Goal: Task Accomplishment & Management: Manage account settings

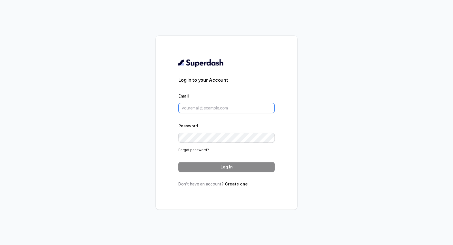
type input "[EMAIL_ADDRESS][DOMAIN_NAME]"
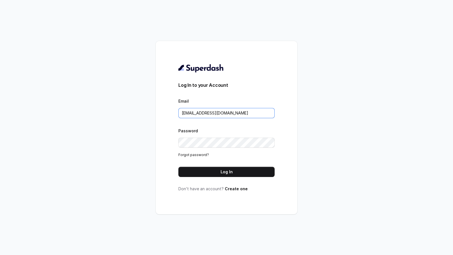
click at [252, 112] on input "metodofespa@gmail.com" at bounding box center [226, 113] width 96 height 10
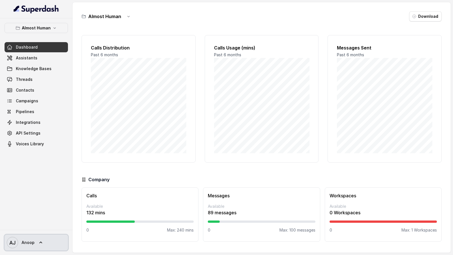
click at [28, 243] on span "Anoop" at bounding box center [28, 243] width 13 height 6
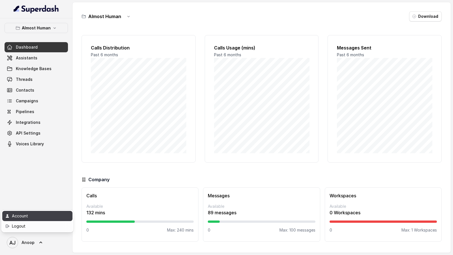
click at [38, 214] on div "Account" at bounding box center [36, 216] width 48 height 7
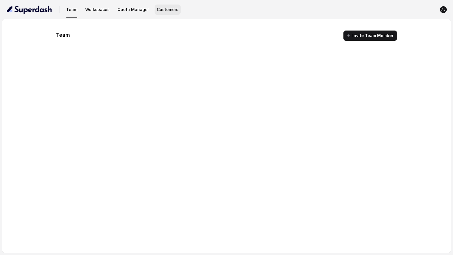
click at [165, 11] on button "Customers" at bounding box center [168, 10] width 26 height 10
click at [120, 14] on button "Quota Manager" at bounding box center [133, 10] width 36 height 10
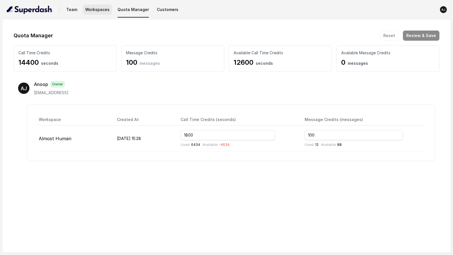
click at [93, 11] on button "Workspaces" at bounding box center [97, 10] width 29 height 10
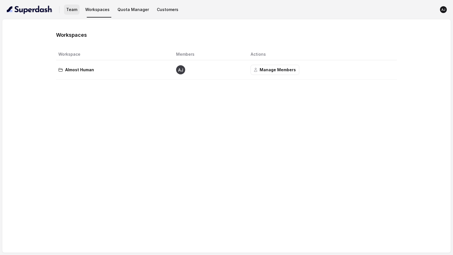
click at [65, 11] on button "Team" at bounding box center [72, 10] width 16 height 10
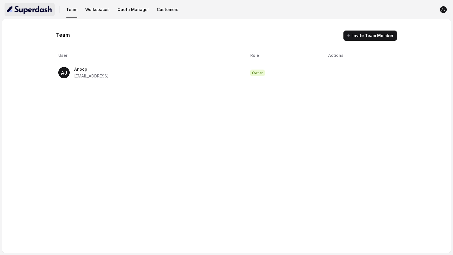
click at [36, 13] on img "button" at bounding box center [30, 9] width 46 height 9
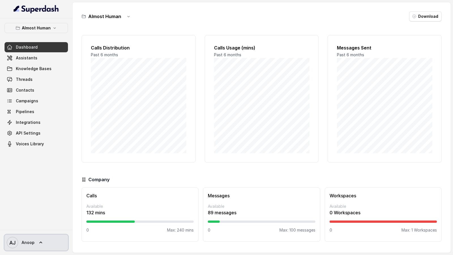
click at [29, 247] on span "AJ Anoop" at bounding box center [21, 242] width 28 height 11
click at [46, 197] on nav "Almost Human Dashboard Assistants Knowledge Bases Threads Contacts Campaigns Pi…" at bounding box center [36, 127] width 73 height 255
click at [31, 246] on span "AJ Anoop" at bounding box center [21, 242] width 28 height 11
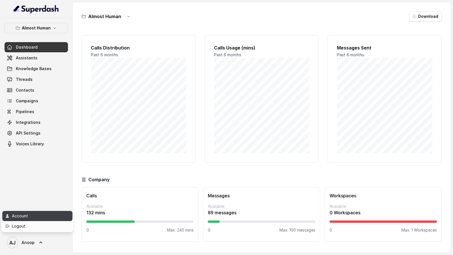
click at [46, 216] on div "Account" at bounding box center [36, 216] width 48 height 7
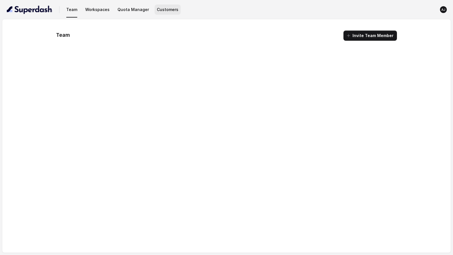
click at [161, 6] on button "Customers" at bounding box center [168, 10] width 26 height 10
click at [141, 15] on nav "Team Workspaces Quota Manager Customers [PERSON_NAME]" at bounding box center [227, 9] width 444 height 19
click at [123, 9] on button "Quota Manager" at bounding box center [133, 10] width 36 height 10
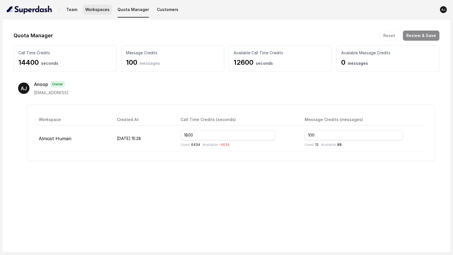
click at [92, 11] on button "Workspaces" at bounding box center [97, 10] width 29 height 10
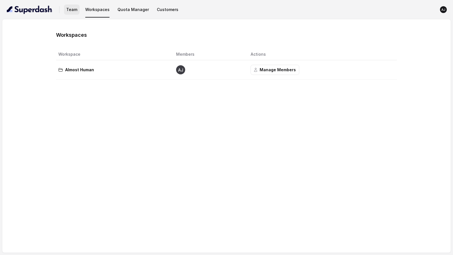
click at [67, 11] on button "Team" at bounding box center [72, 10] width 16 height 10
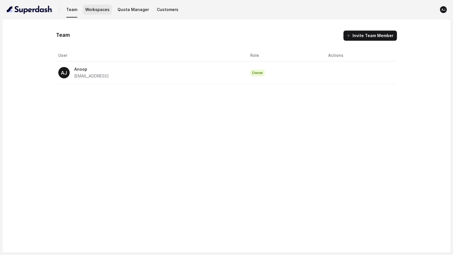
click at [105, 10] on button "Workspaces" at bounding box center [97, 10] width 29 height 10
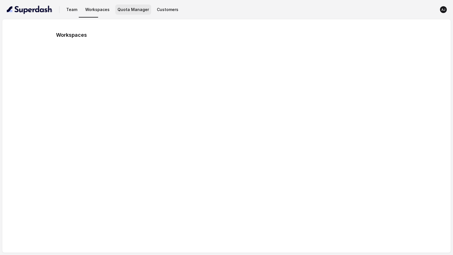
click at [128, 10] on button "Quota Manager" at bounding box center [133, 10] width 36 height 10
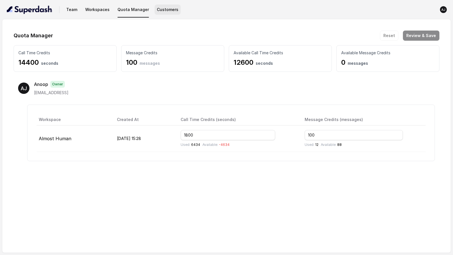
click at [157, 11] on button "Customers" at bounding box center [168, 10] width 26 height 10
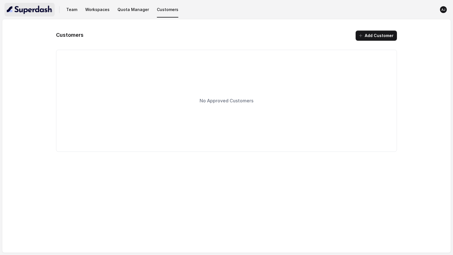
click at [43, 10] on img "button" at bounding box center [30, 9] width 46 height 9
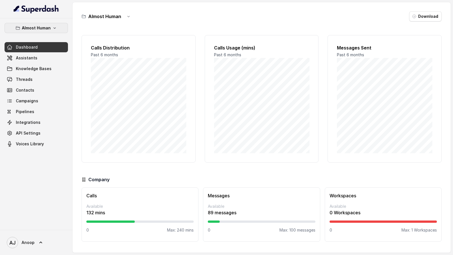
click at [40, 30] on p "Almost Human" at bounding box center [36, 28] width 29 height 7
click at [46, 221] on div "Almost Human Dashboard Assistants Knowledge Bases Threads Contacts Campaigns Pi…" at bounding box center [36, 124] width 73 height 212
click at [33, 238] on span "AJ Anoop" at bounding box center [21, 242] width 28 height 11
click at [44, 218] on div "Account" at bounding box center [36, 216] width 48 height 7
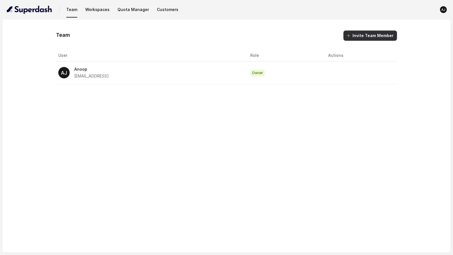
click at [381, 34] on button "Invite Team Member" at bounding box center [371, 36] width 54 height 10
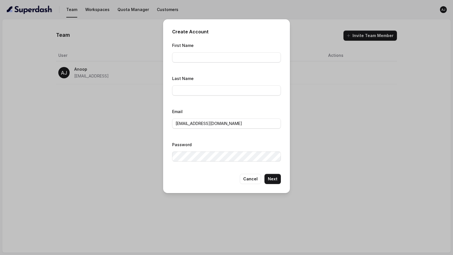
click at [148, 197] on div "Create Account First Name Last Name Email [EMAIL_ADDRESS][DOMAIN_NAME] Password…" at bounding box center [226, 127] width 453 height 255
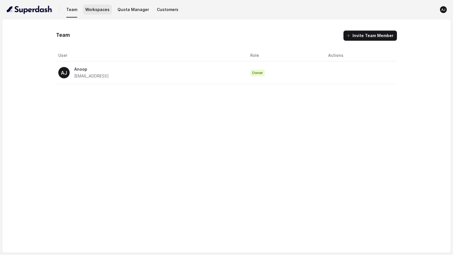
click at [99, 14] on button "Workspaces" at bounding box center [97, 10] width 29 height 10
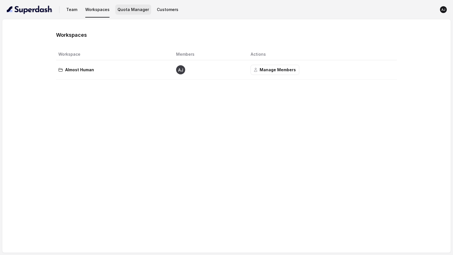
click at [133, 12] on button "Quota Manager" at bounding box center [133, 10] width 36 height 10
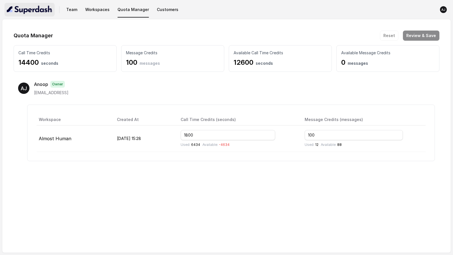
click at [32, 13] on img "button" at bounding box center [30, 9] width 46 height 9
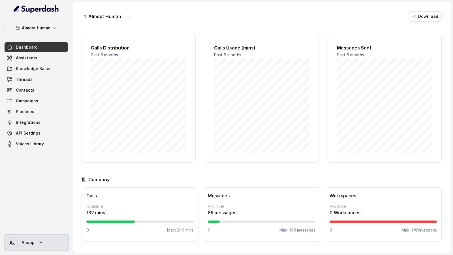
click at [27, 242] on span "Anoop" at bounding box center [28, 243] width 13 height 6
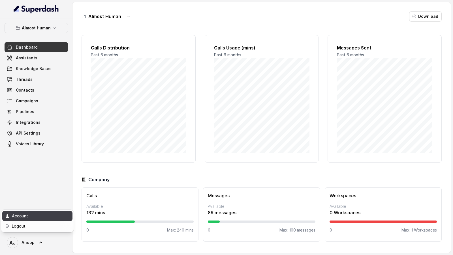
click at [42, 216] on div "Account" at bounding box center [36, 216] width 48 height 7
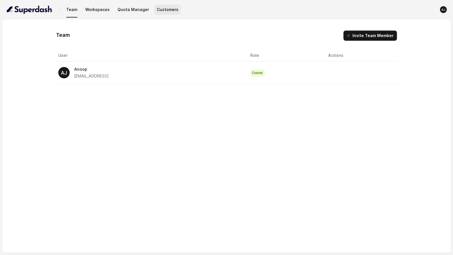
click at [164, 10] on button "Customers" at bounding box center [168, 10] width 26 height 10
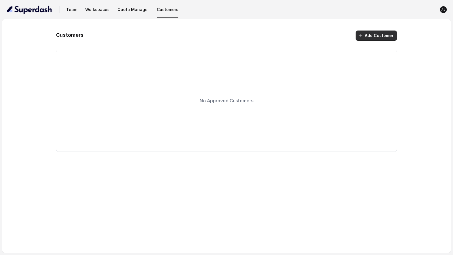
click at [367, 36] on button "Add Customer" at bounding box center [376, 36] width 41 height 10
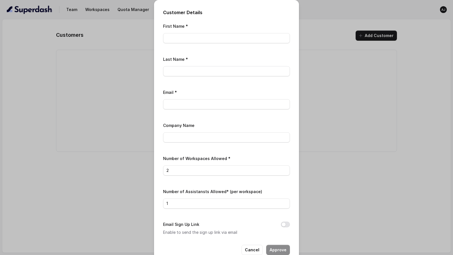
scroll to position [12, 0]
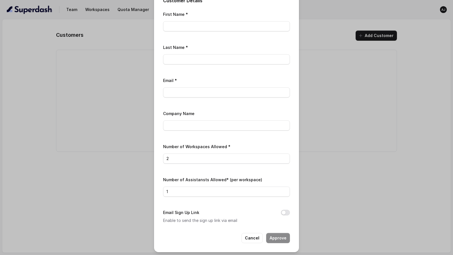
click at [342, 105] on div "Customer Details First Name * Last Name * Email * Company Name Number of Worksp…" at bounding box center [226, 127] width 453 height 255
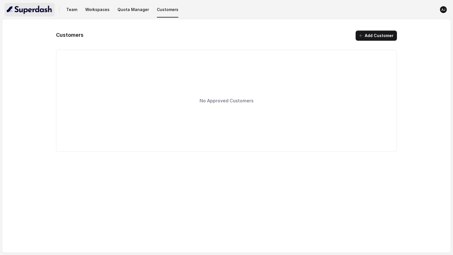
click at [35, 10] on img "button" at bounding box center [30, 9] width 46 height 9
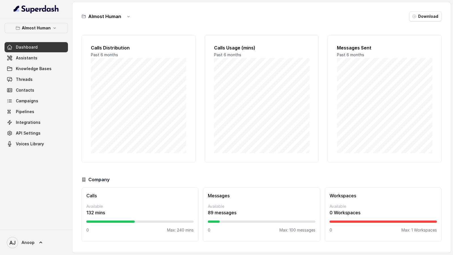
click at [47, 214] on div "Almost Human Dashboard Assistants Knowledge Bases Threads Contacts Campaigns Pi…" at bounding box center [36, 124] width 73 height 212
click at [42, 246] on icon at bounding box center [41, 243] width 6 height 6
click at [34, 214] on div "Account" at bounding box center [36, 216] width 48 height 7
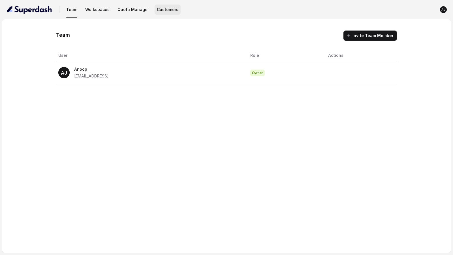
click at [167, 14] on button "Customers" at bounding box center [168, 10] width 26 height 10
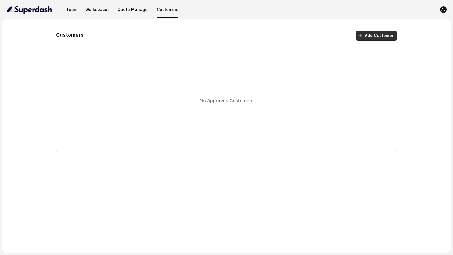
click at [369, 35] on button "Add Customer" at bounding box center [376, 36] width 41 height 10
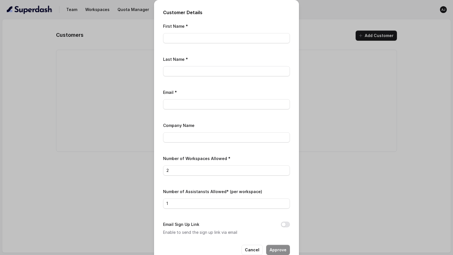
click at [361, 68] on div "Customer Details First Name * Last Name * Email * Company Name Number of Worksp…" at bounding box center [226, 127] width 453 height 255
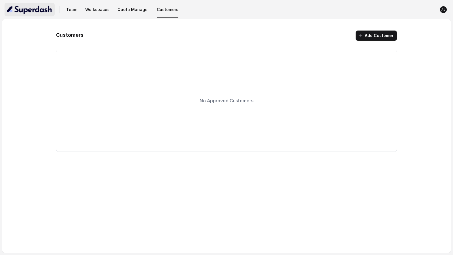
click at [35, 11] on img "button" at bounding box center [30, 9] width 46 height 9
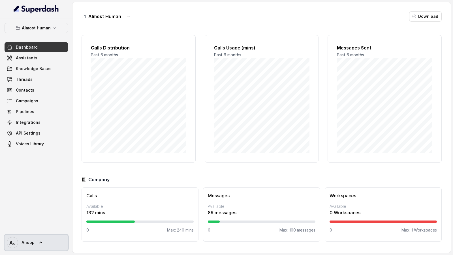
click at [35, 250] on link "AJ Anoop" at bounding box center [36, 243] width 63 height 16
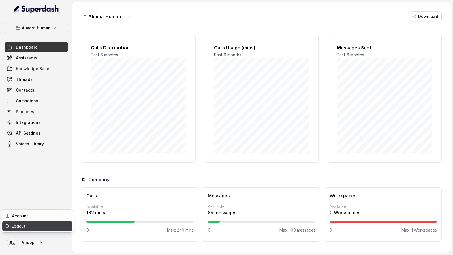
click at [51, 217] on div "Account" at bounding box center [36, 216] width 48 height 7
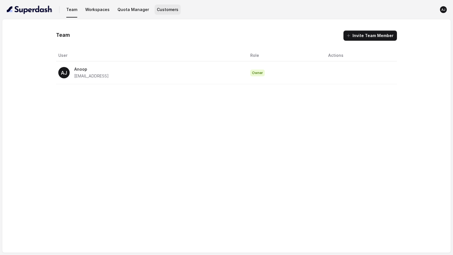
click at [162, 5] on button "Customers" at bounding box center [168, 10] width 26 height 10
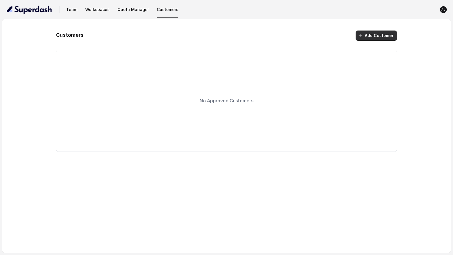
click at [368, 37] on button "Add Customer" at bounding box center [376, 36] width 41 height 10
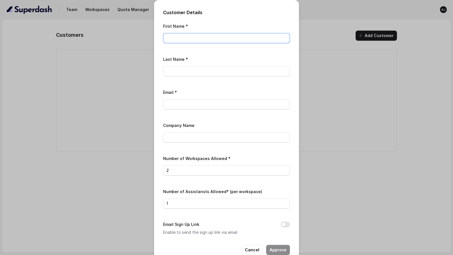
click at [189, 41] on input "First Name *" at bounding box center [226, 38] width 127 height 10
click at [175, 119] on div "First Name * Last Name * Email * Company Name Number of Workspaces Allowed * 2 …" at bounding box center [226, 130] width 127 height 214
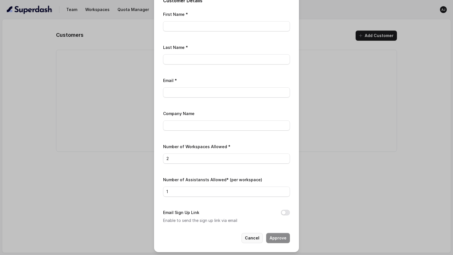
click at [247, 234] on button "Cancel" at bounding box center [252, 238] width 21 height 10
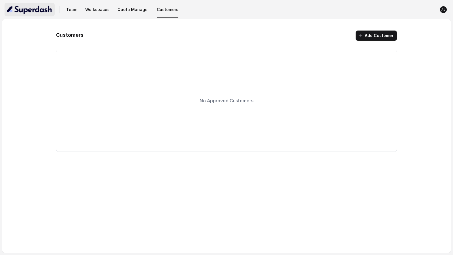
click at [26, 13] on img "button" at bounding box center [30, 9] width 46 height 9
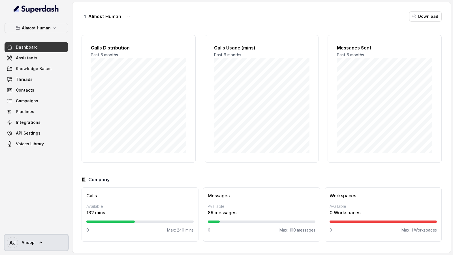
click at [22, 237] on span "AJ Anoop" at bounding box center [21, 242] width 28 height 11
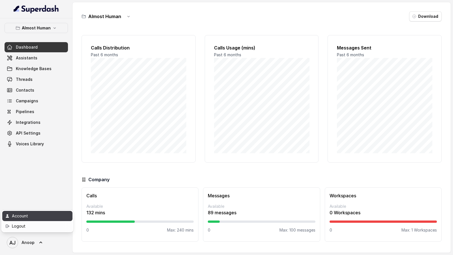
click at [35, 214] on div "Account" at bounding box center [36, 216] width 48 height 7
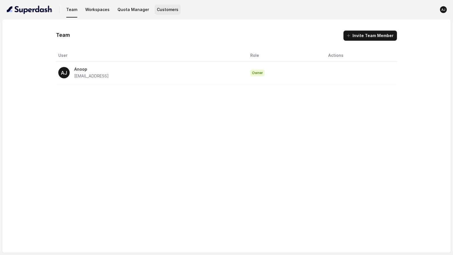
click at [171, 7] on button "Customers" at bounding box center [168, 10] width 26 height 10
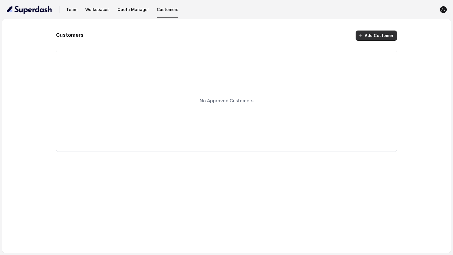
click at [375, 36] on button "Add Customer" at bounding box center [376, 36] width 41 height 10
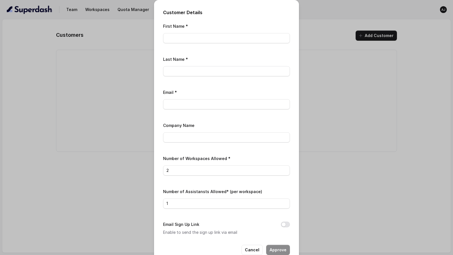
scroll to position [12, 0]
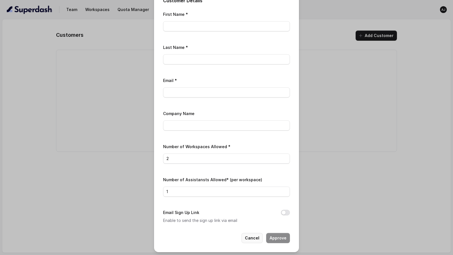
click at [252, 236] on button "Cancel" at bounding box center [252, 238] width 21 height 10
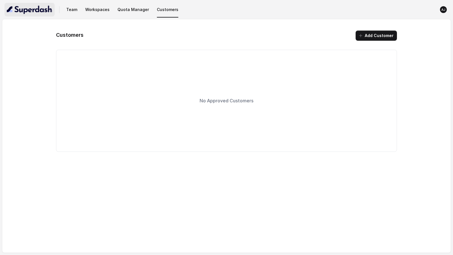
click at [32, 7] on img "button" at bounding box center [30, 9] width 46 height 9
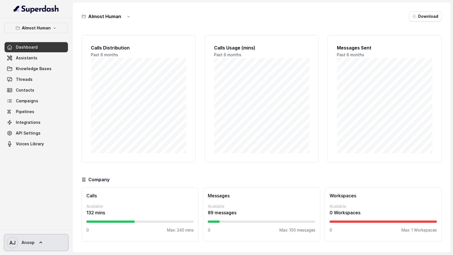
click at [12, 242] on text "AJ" at bounding box center [12, 243] width 6 height 6
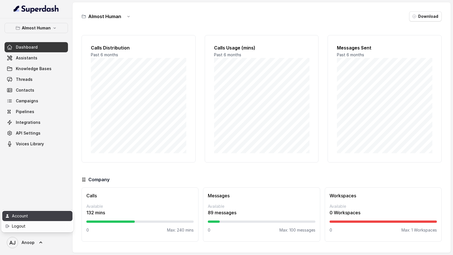
click at [53, 218] on div "Account" at bounding box center [36, 216] width 48 height 7
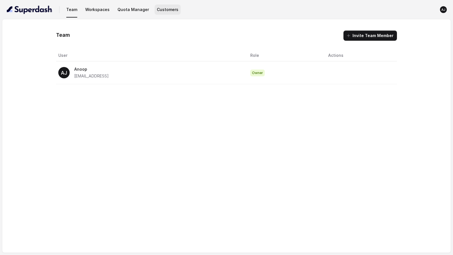
click at [159, 13] on button "Customers" at bounding box center [168, 10] width 26 height 10
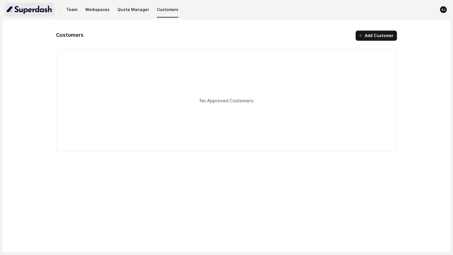
click at [47, 11] on img "button" at bounding box center [30, 9] width 46 height 9
